Goal: Transaction & Acquisition: Purchase product/service

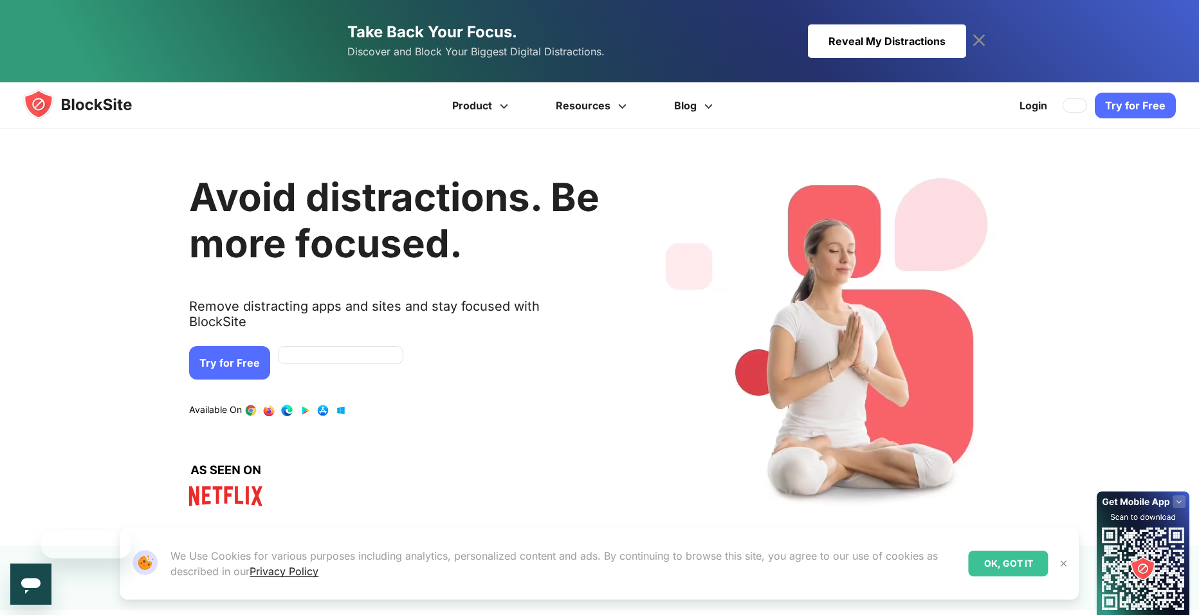
click at [214, 346] on link "Try for Free" at bounding box center [229, 362] width 81 height 33
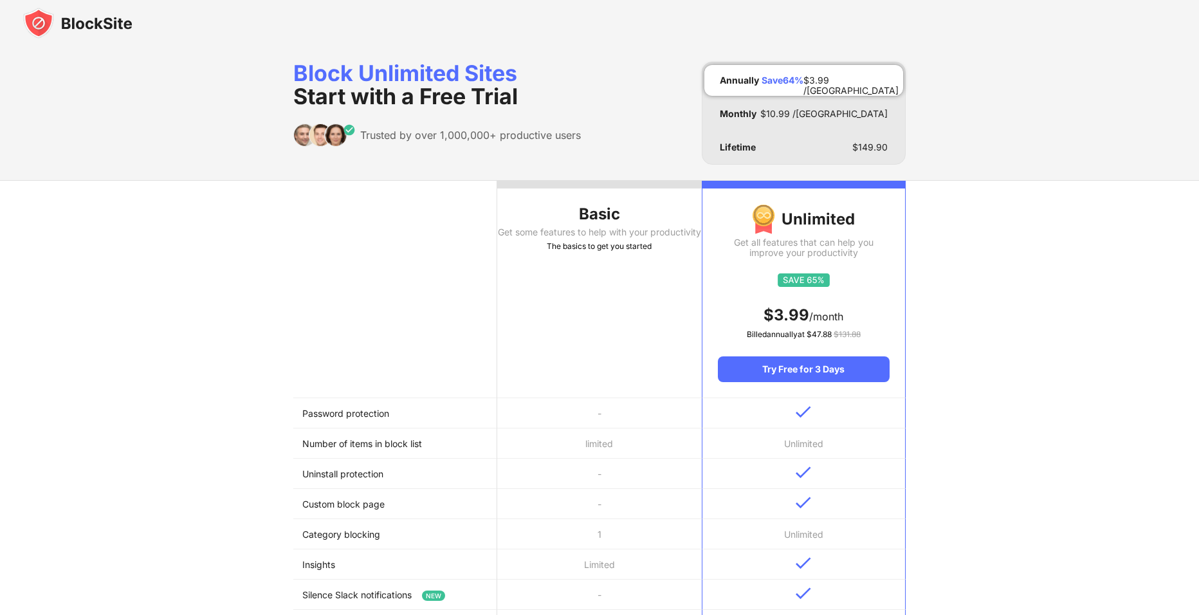
click at [626, 321] on th "Basic Get some features to help with your productivity The basics to get you st…" at bounding box center [599, 289] width 204 height 217
click at [511, 439] on td "limited" at bounding box center [599, 444] width 204 height 30
click at [627, 229] on div "Get some features to help with your productivity" at bounding box center [599, 232] width 204 height 10
click at [420, 65] on div "Block Unlimited Sites Start with a Free Trial" at bounding box center [437, 85] width 288 height 46
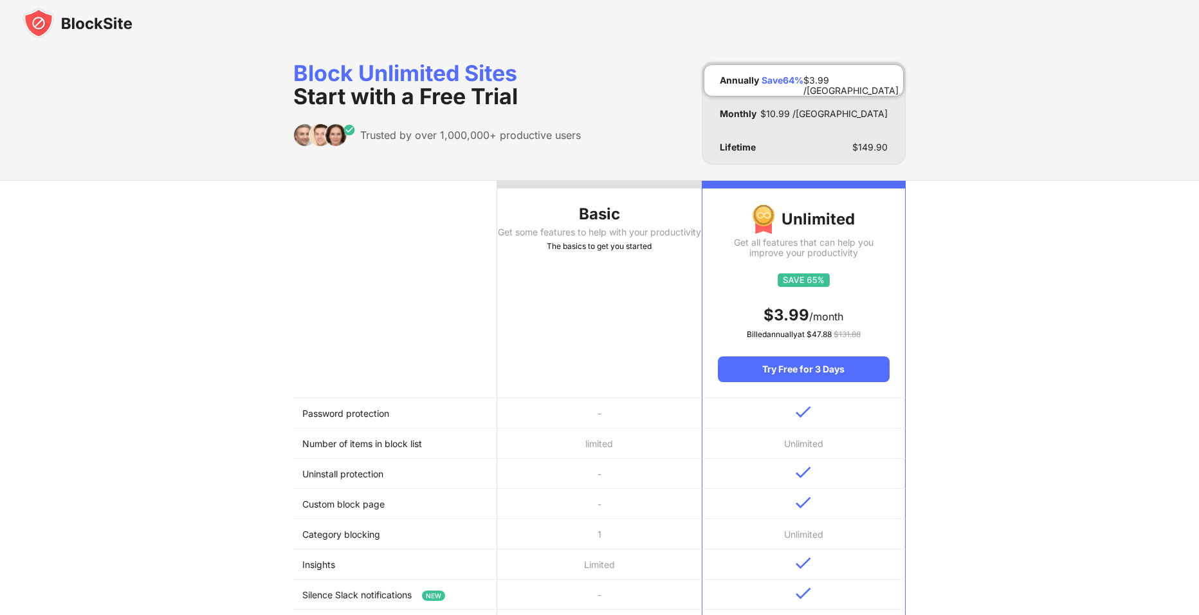
click at [77, 30] on img at bounding box center [77, 23] width 109 height 31
click at [79, 25] on img at bounding box center [77, 23] width 109 height 31
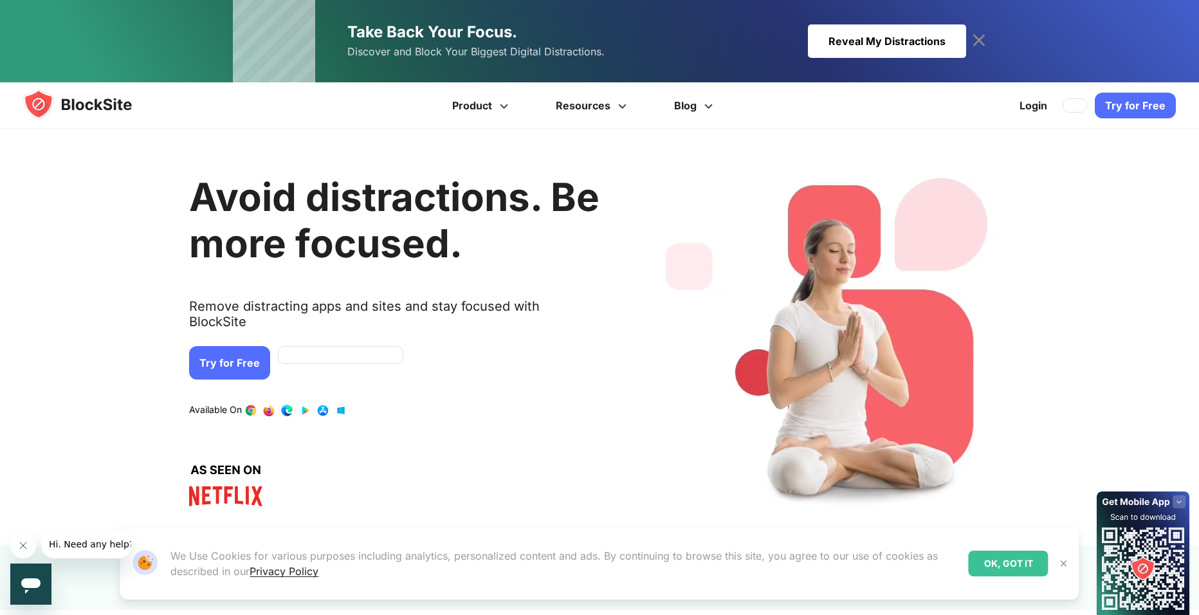
click at [1146, 115] on link "Try for Free" at bounding box center [1135, 106] width 81 height 26
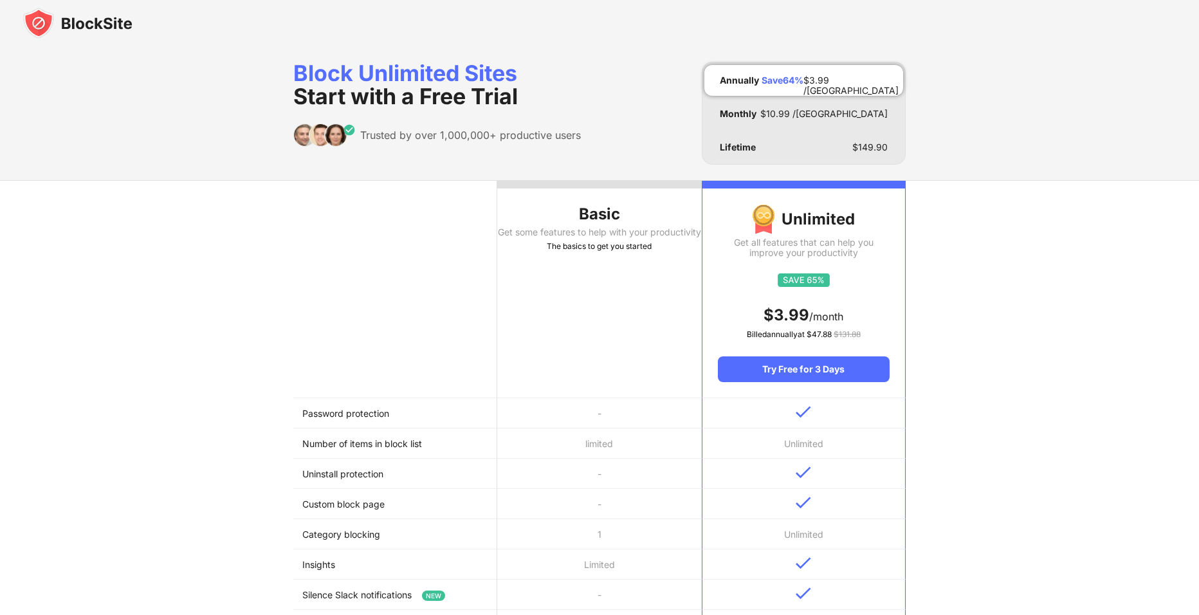
click at [616, 228] on div "Get some features to help with your productivity" at bounding box center [599, 232] width 204 height 10
click at [781, 127] on div "Monthly $ 10.99 /MO" at bounding box center [804, 113] width 199 height 31
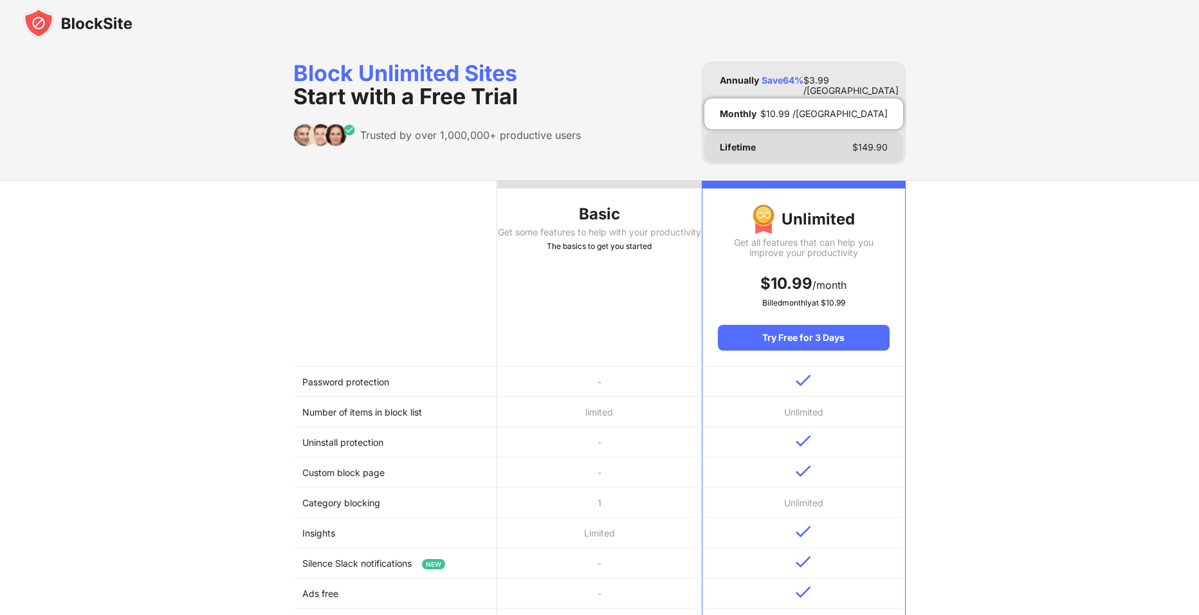
click at [760, 142] on div "Lifetime $ 149.90" at bounding box center [804, 147] width 199 height 31
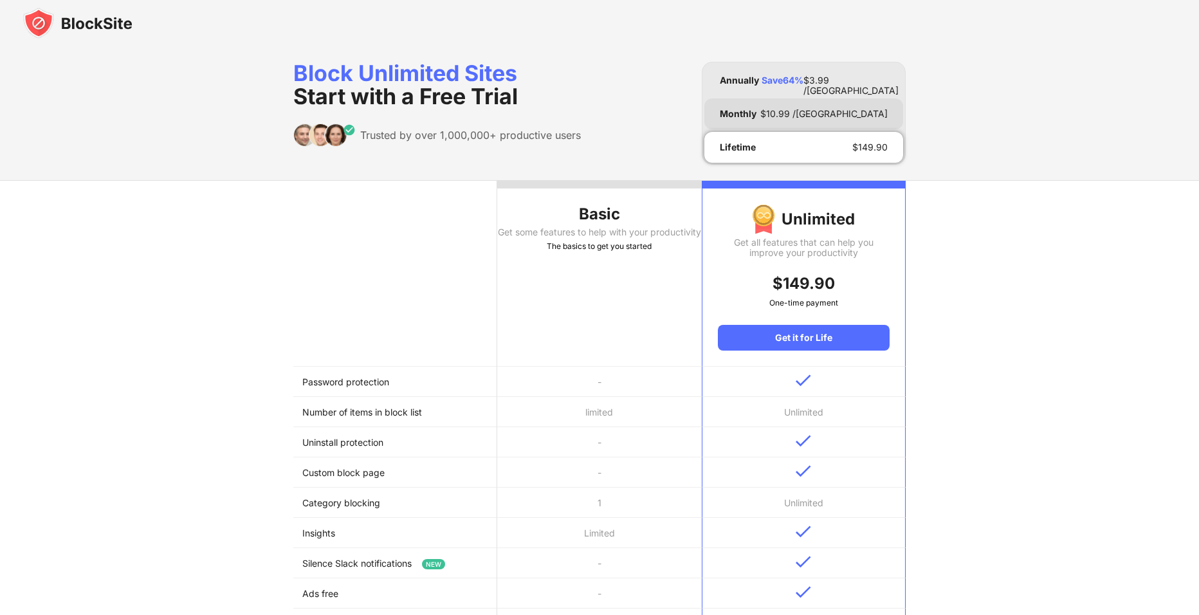
click at [730, 113] on div "Monthly" at bounding box center [738, 114] width 37 height 10
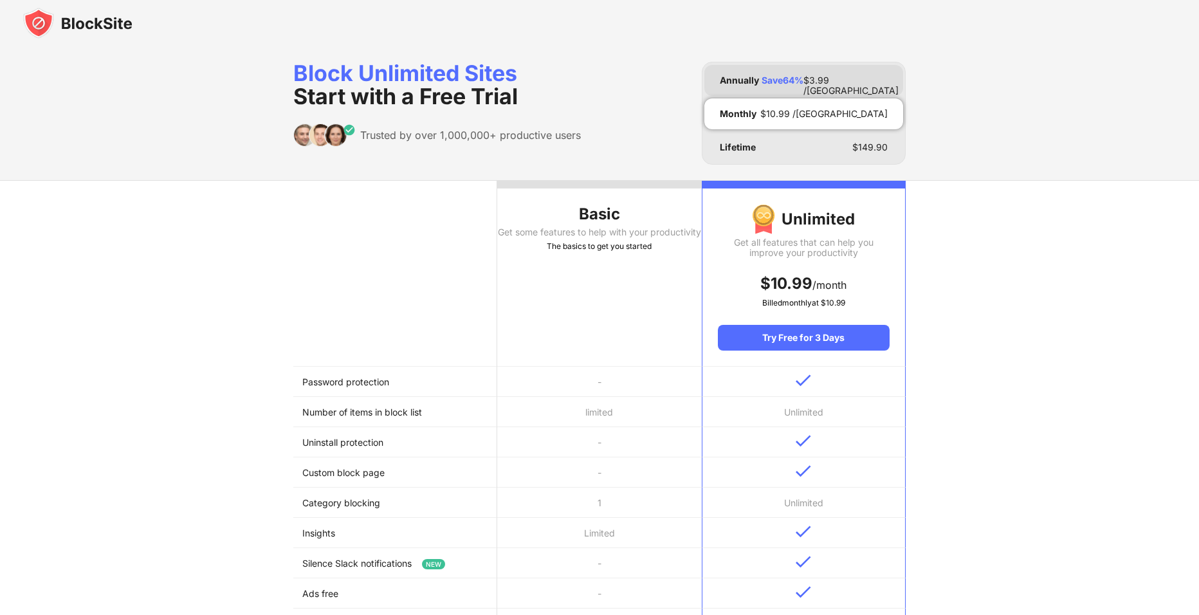
click at [737, 84] on div "Annually" at bounding box center [739, 80] width 39 height 10
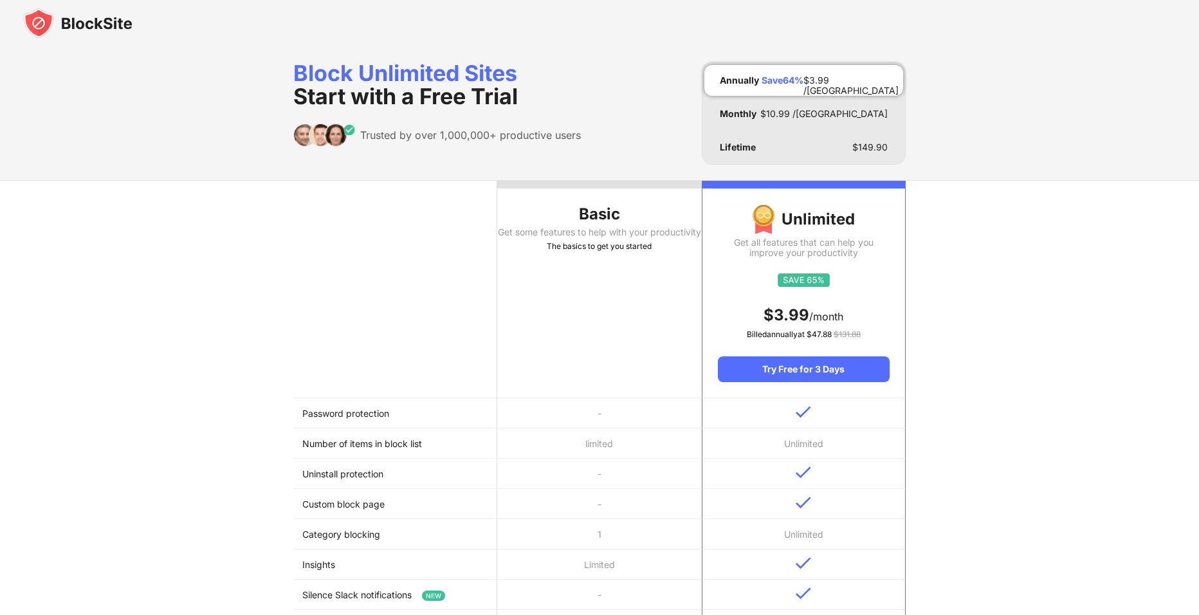
click at [67, 11] on img at bounding box center [77, 23] width 109 height 31
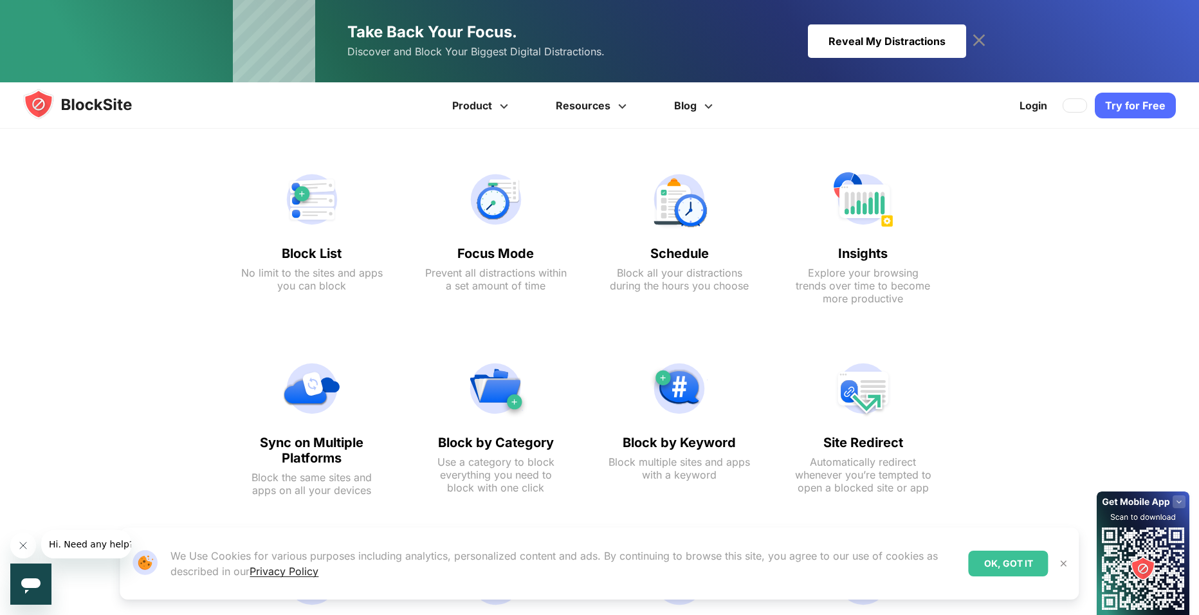
scroll to position [643, 0]
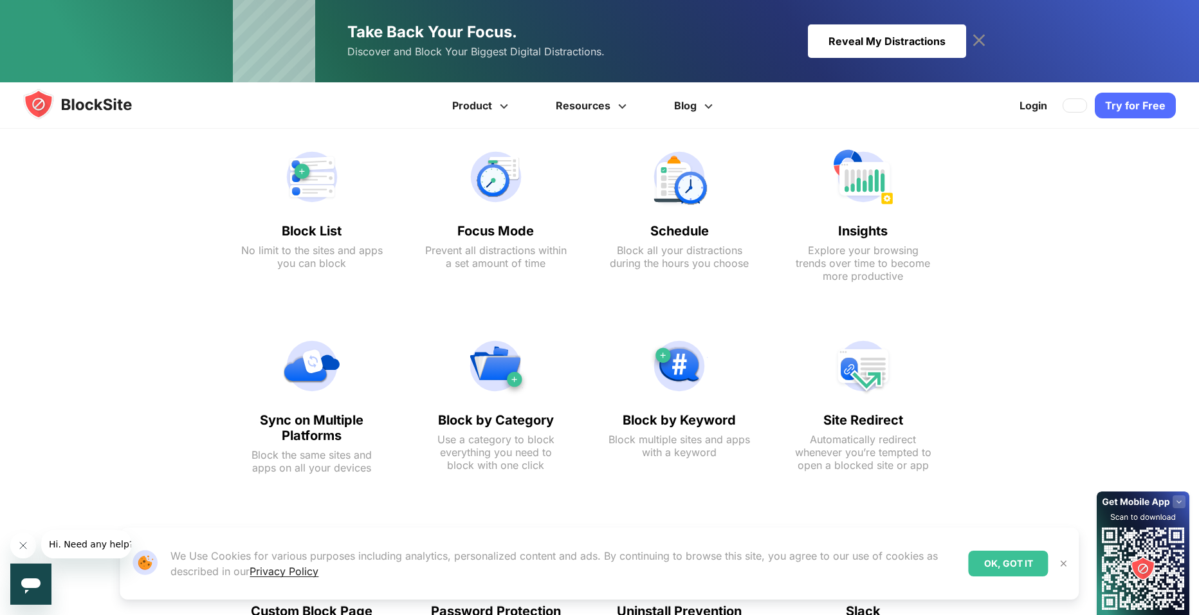
click at [982, 39] on icon at bounding box center [980, 40] width 12 height 12
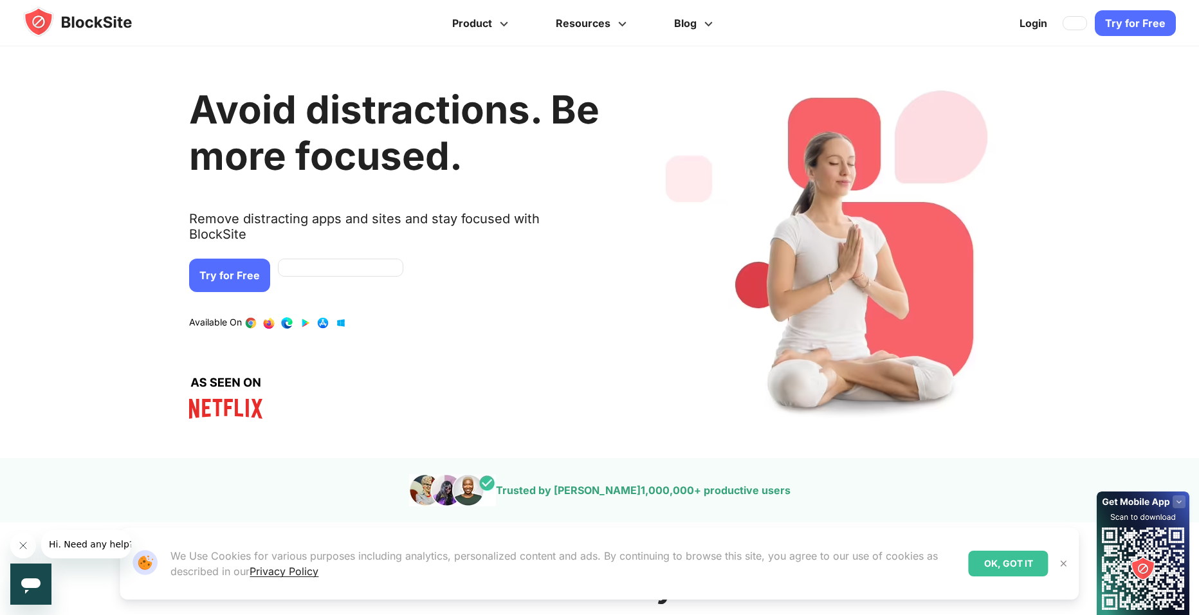
scroll to position [0, 0]
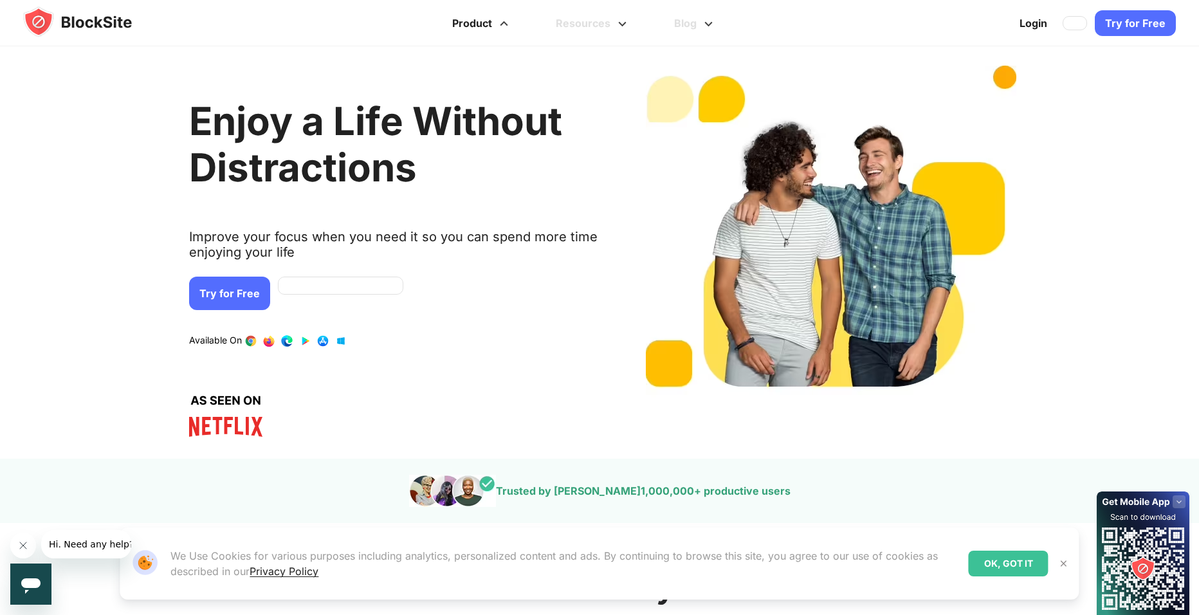
click at [512, 23] on span at bounding box center [504, 19] width 16 height 15
